Goal: Find specific page/section: Find specific page/section

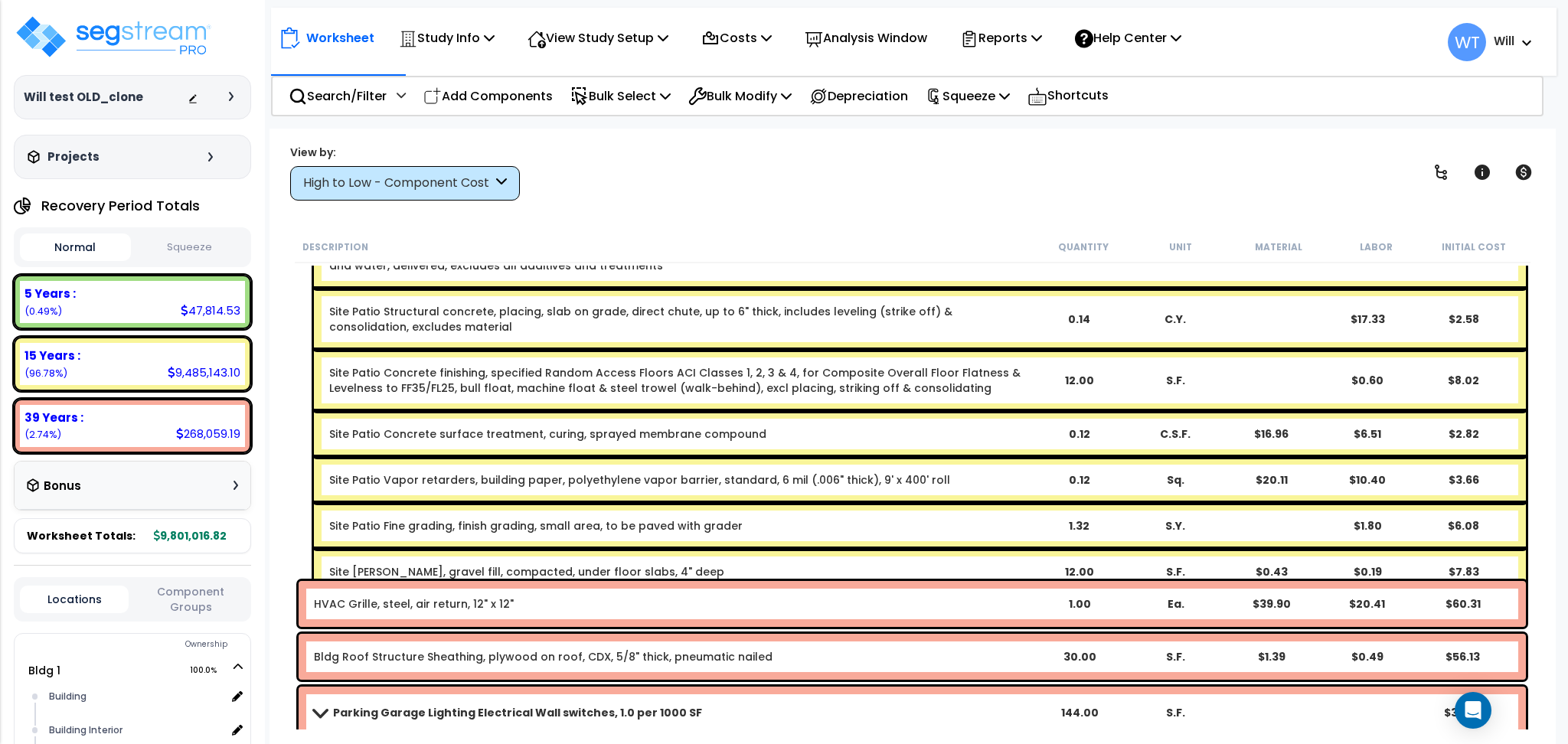
scroll to position [12511, 0]
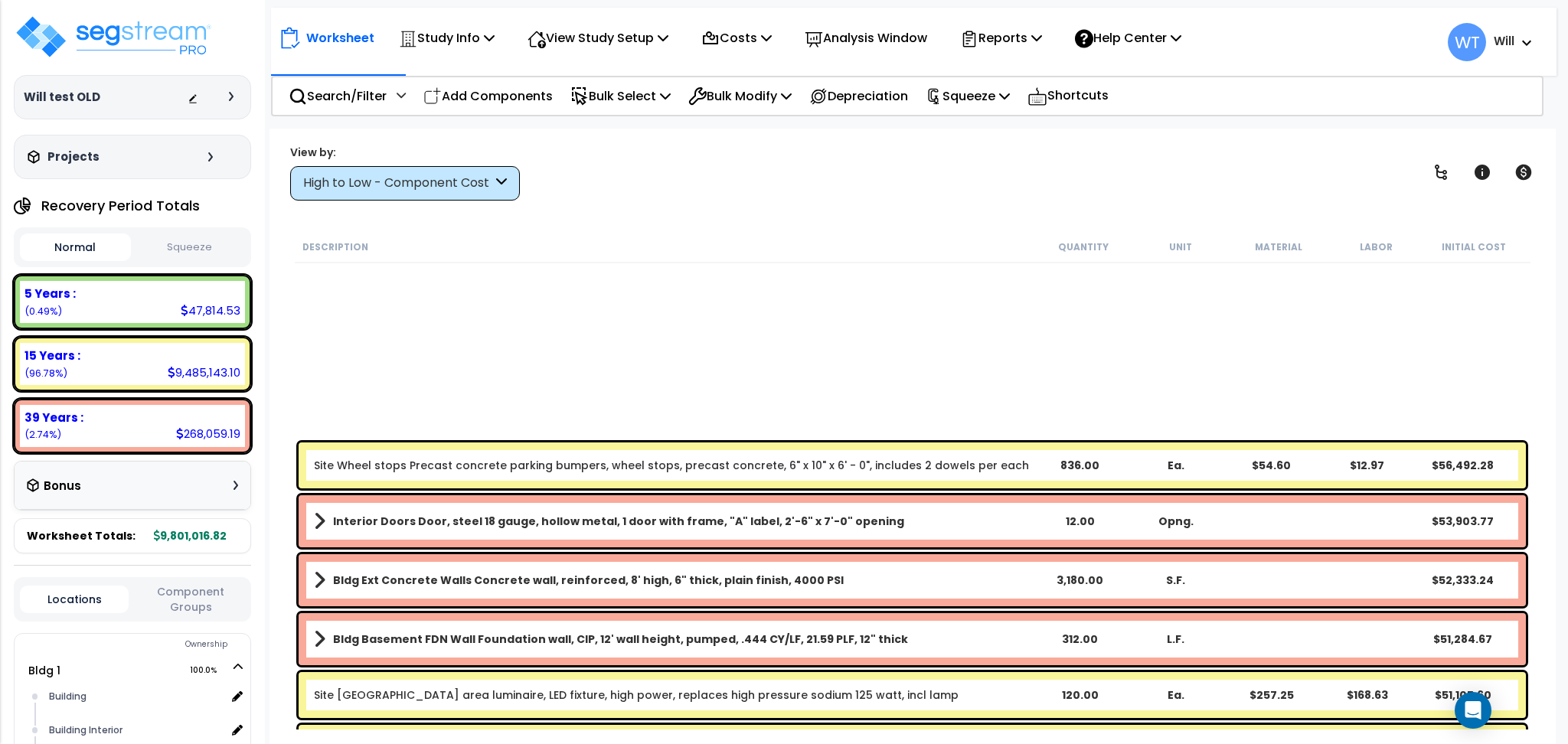
scroll to position [919, 0]
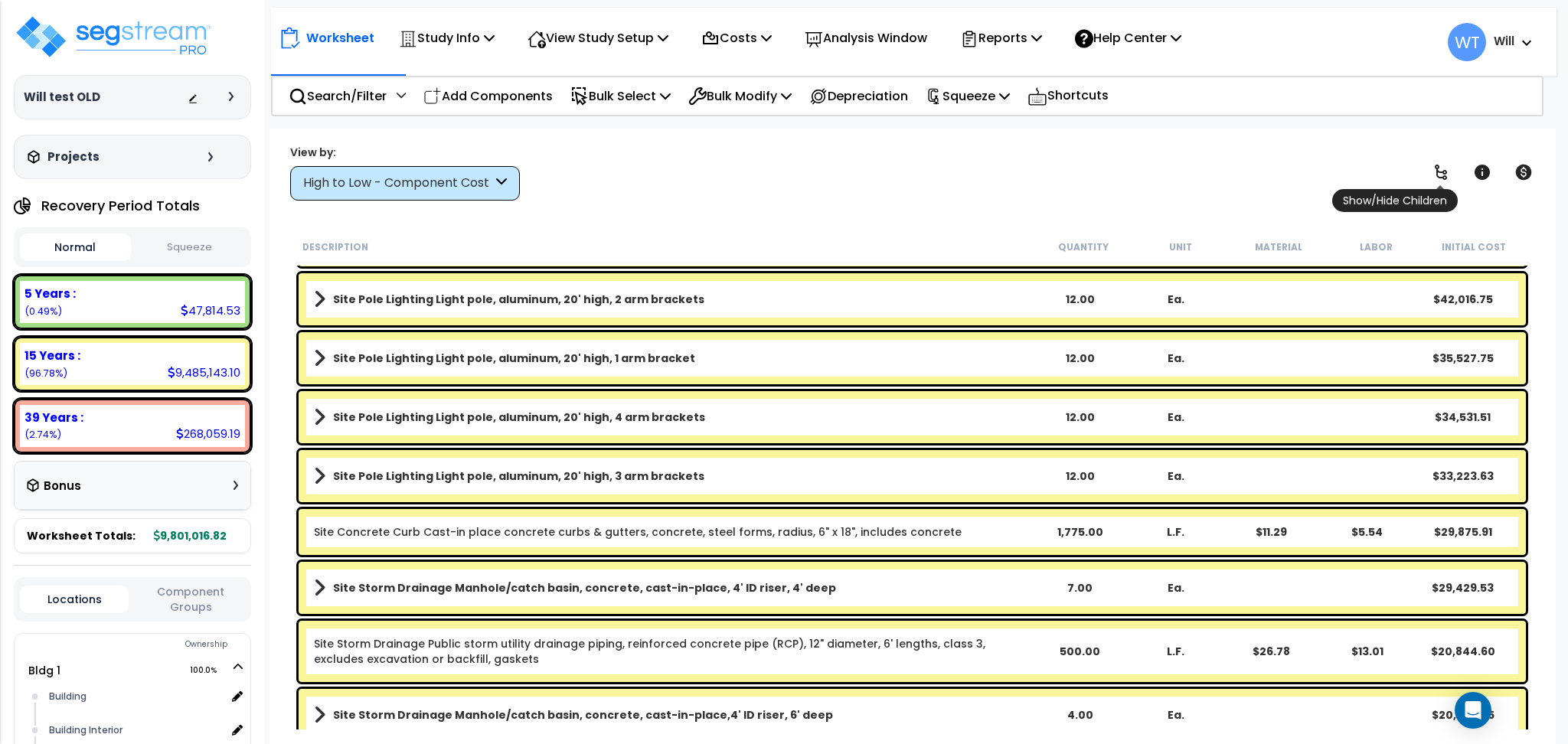
click at [1440, 173] on icon at bounding box center [1440, 172] width 18 height 18
click at [1440, 175] on icon at bounding box center [1440, 172] width 18 height 18
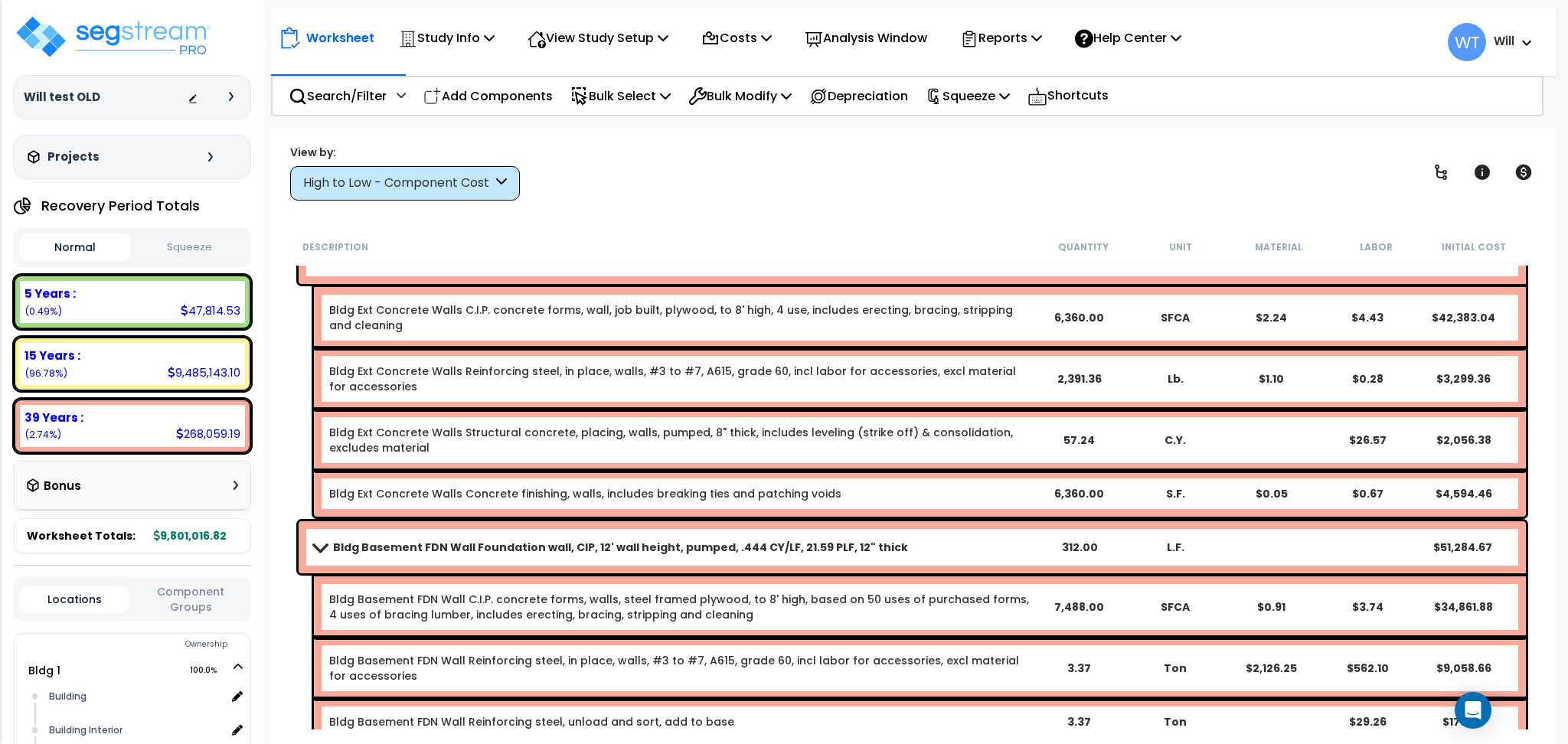
scroll to position [1531, 0]
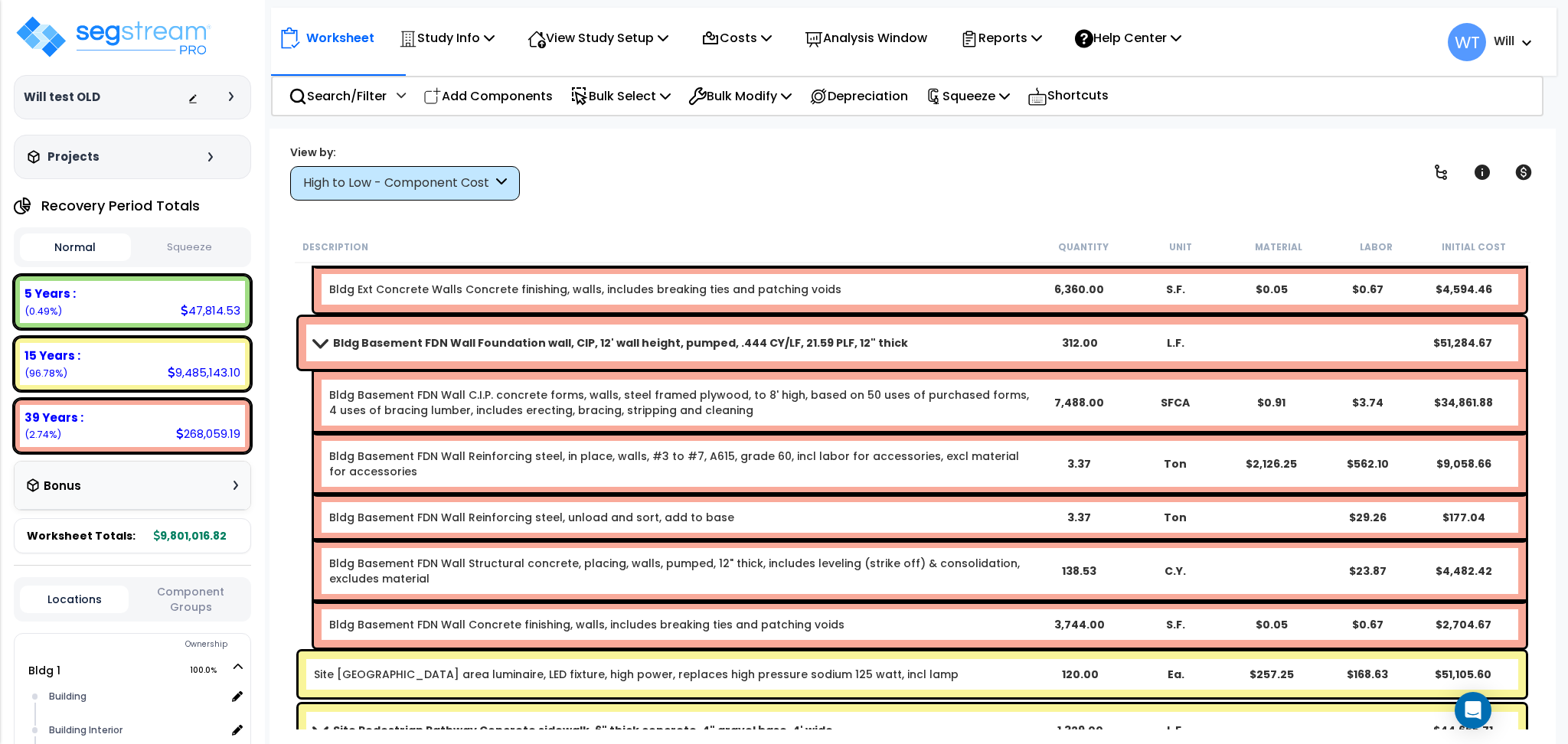
click at [804, 160] on div "View by: High to Low - Component Cost High to Low - Component Cost" at bounding box center [912, 172] width 1255 height 57
click at [670, 212] on div "Worksheet Study Info Study Setup Add Property Unit Template study Clone study WT" at bounding box center [912, 501] width 1285 height 744
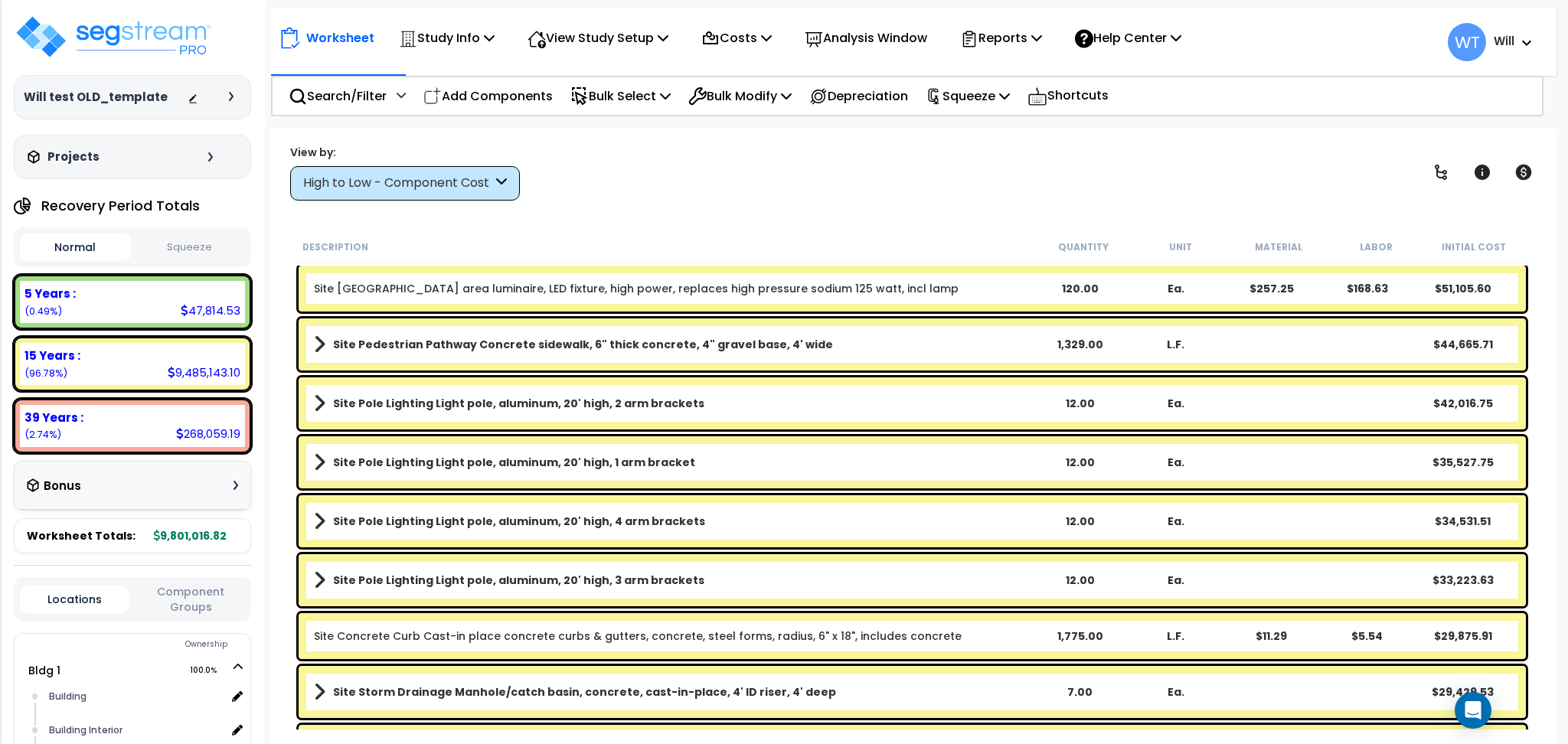
scroll to position [816, 0]
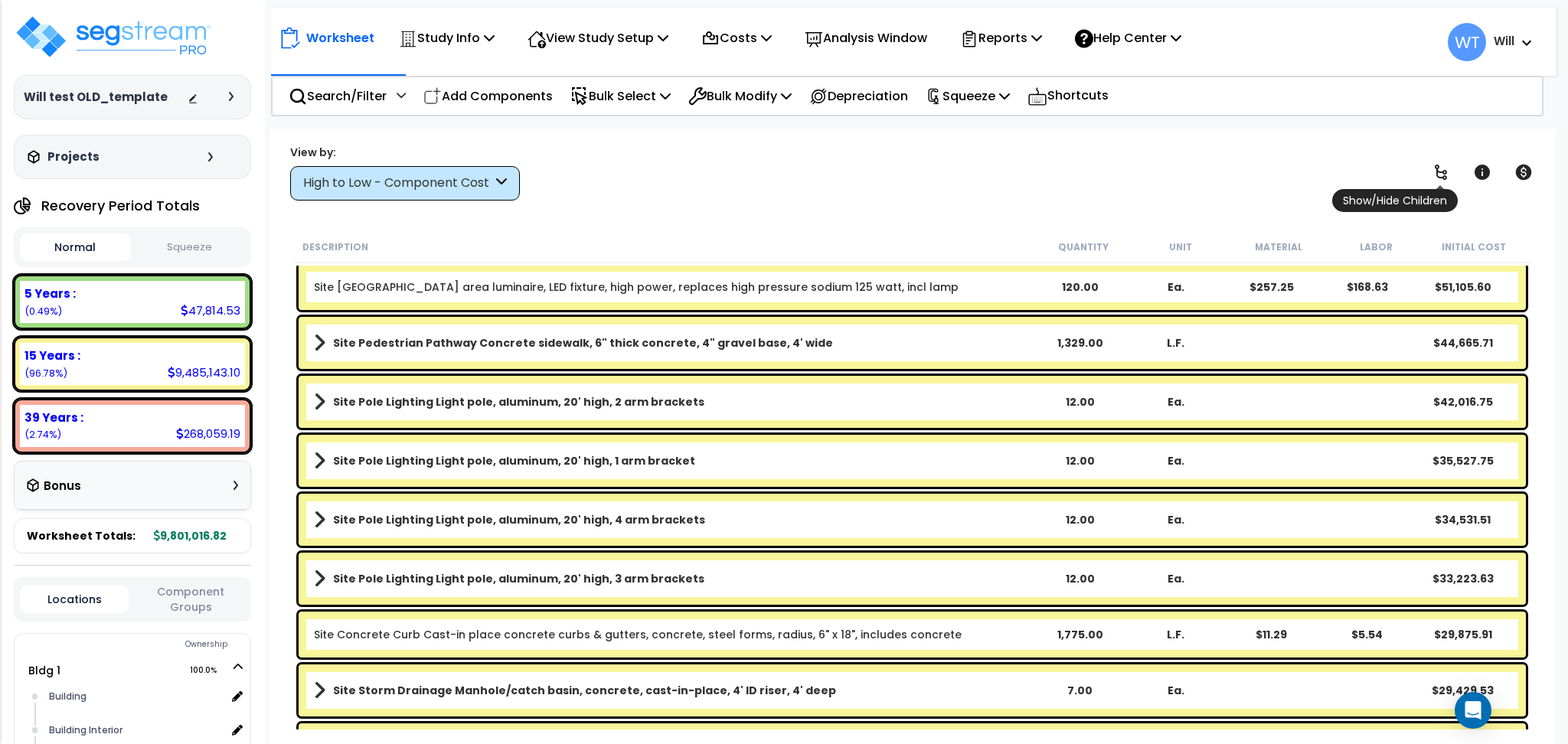
click at [1442, 165] on icon at bounding box center [1440, 172] width 18 height 18
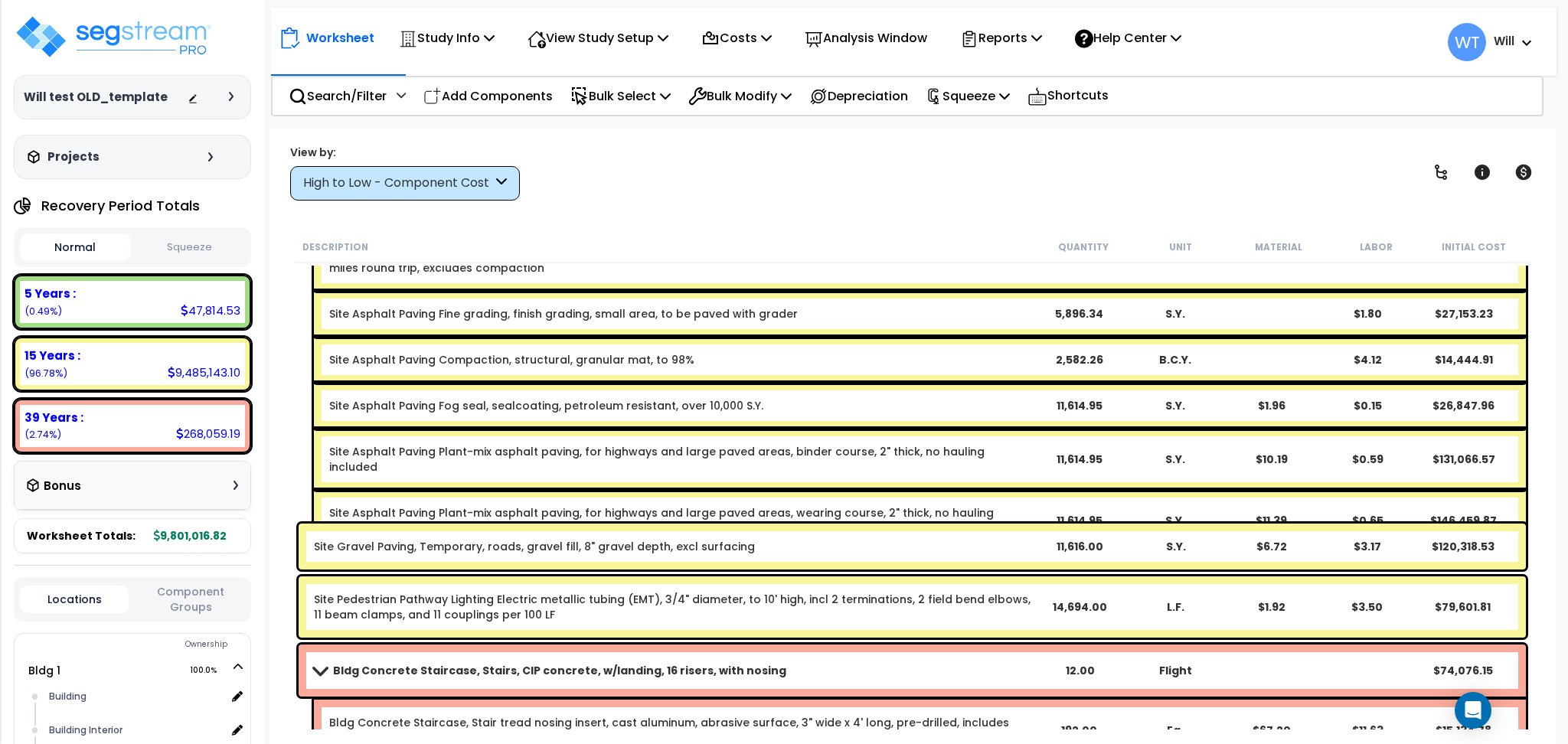
scroll to position [1735, 0]
